Goal: Find specific page/section: Find specific page/section

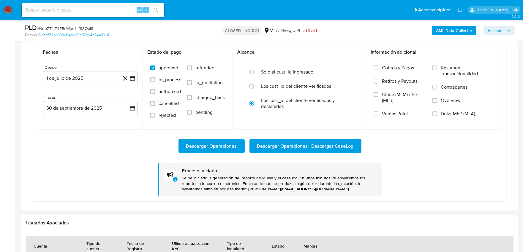
scroll to position [308, 0]
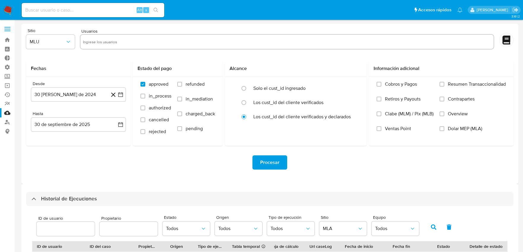
select select "10"
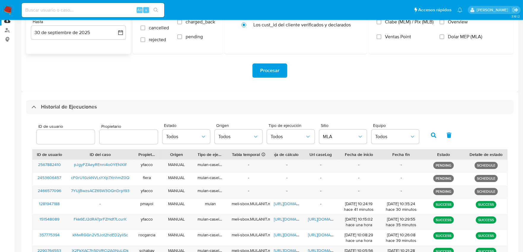
scroll to position [85, 0]
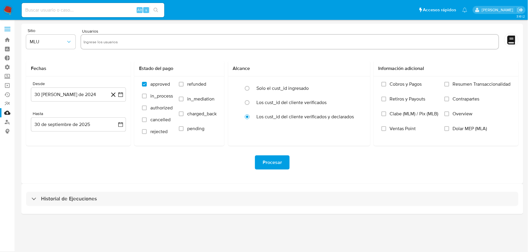
drag, startPoint x: 61, startPoint y: 197, endPoint x: 110, endPoint y: 175, distance: 53.6
click at [65, 196] on h3 "Historial de Ejecuciones" at bounding box center [69, 199] width 56 height 7
select select "10"
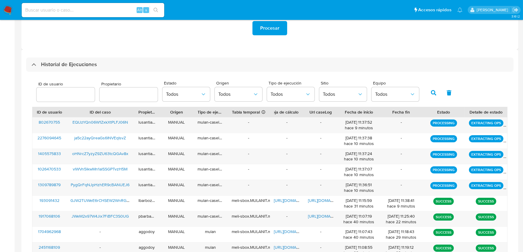
scroll to position [132, 0]
